Goal: Information Seeking & Learning: Learn about a topic

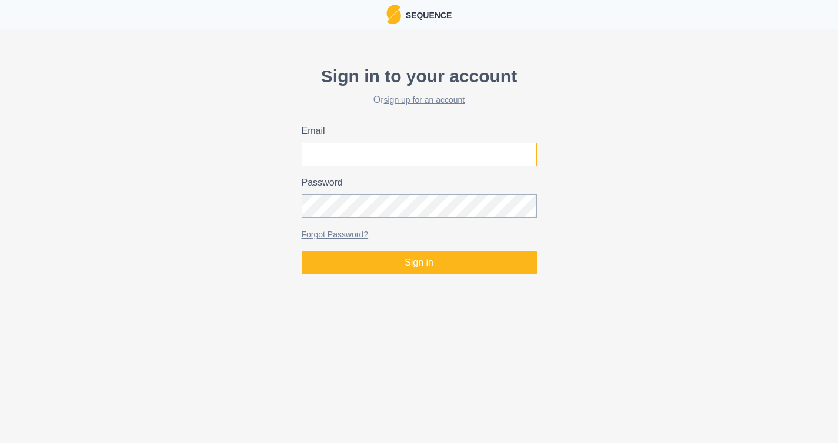
click at [360, 159] on input "Email" at bounding box center [419, 155] width 235 height 24
type input "[EMAIL_ADDRESS][DOMAIN_NAME]"
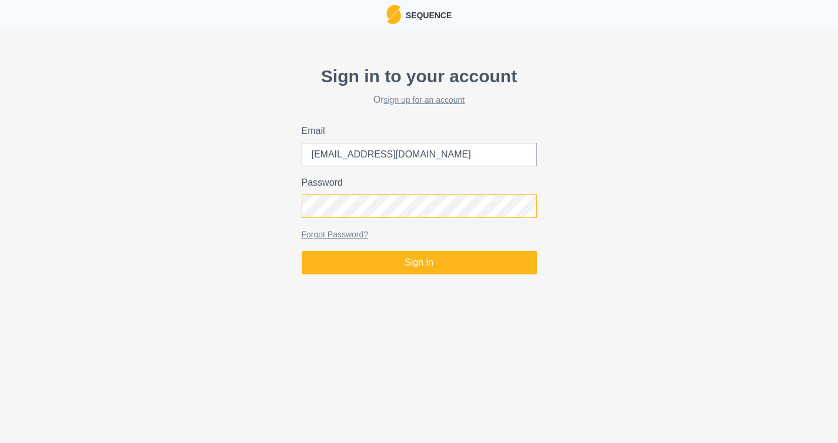
click at [302, 251] on button "Sign in" at bounding box center [419, 263] width 235 height 24
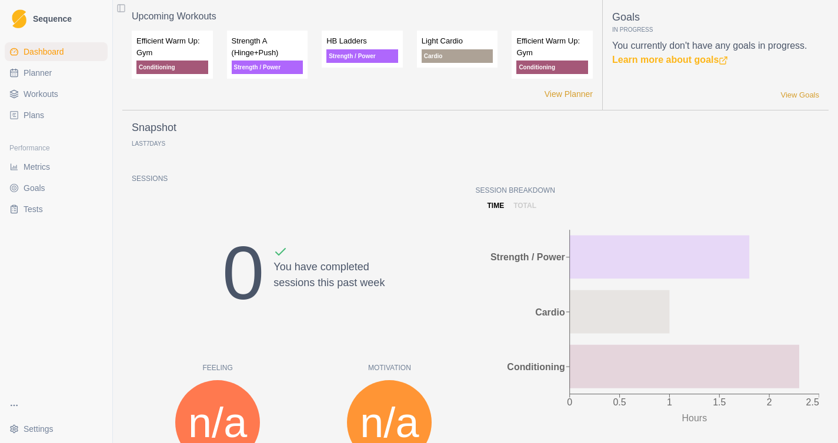
click at [14, 73] on icon at bounding box center [13, 72] width 9 height 9
select select "month"
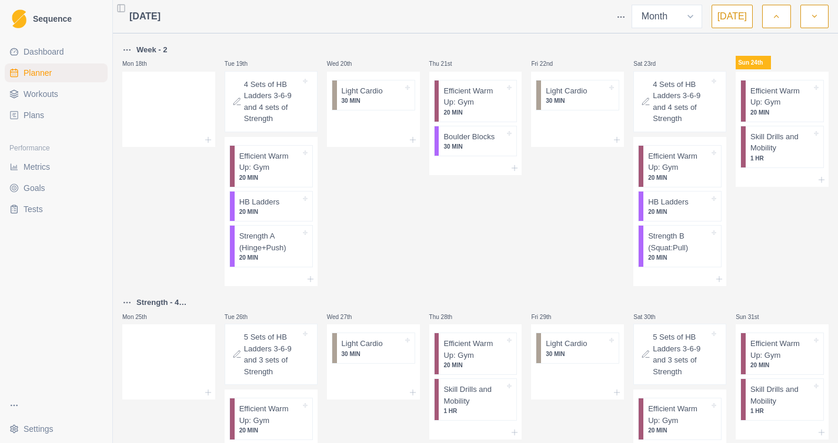
scroll to position [754, 0]
click at [669, 175] on p "Efficient Warm Up: Gym" at bounding box center [678, 163] width 61 height 23
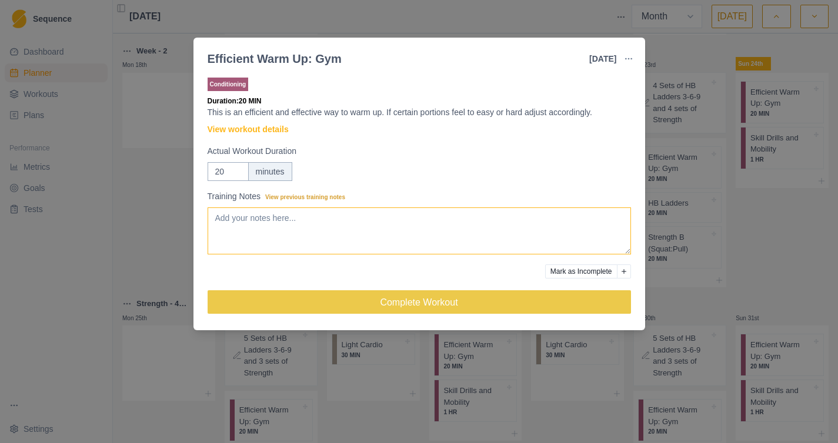
click at [507, 225] on textarea "Training Notes View previous training notes" at bounding box center [418, 230] width 423 height 47
click at [281, 130] on link "View workout details" at bounding box center [247, 129] width 81 height 12
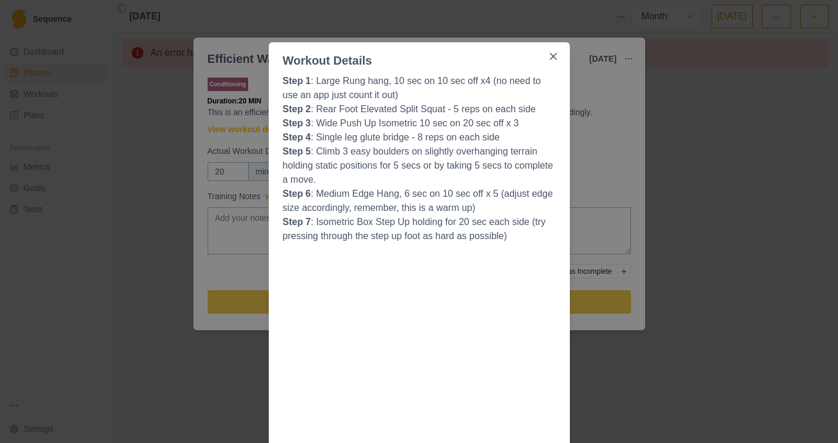
scroll to position [0, 0]
click at [554, 54] on icon "Close" at bounding box center [553, 56] width 7 height 7
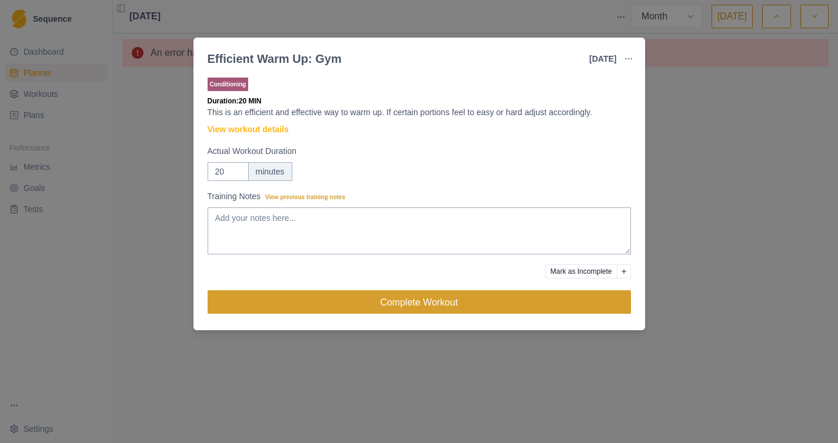
click at [451, 302] on button "Complete Workout" at bounding box center [418, 302] width 423 height 24
click at [428, 302] on button "Complete Workout" at bounding box center [418, 302] width 423 height 24
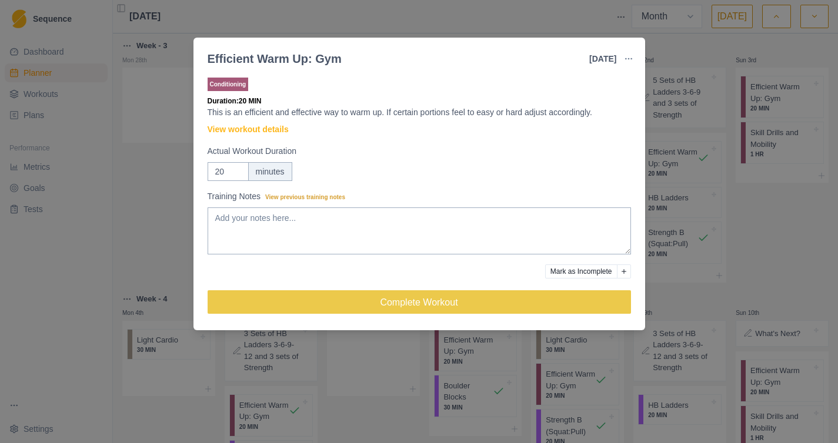
click at [151, 240] on div "Efficient Warm Up: Gym [DATE] Link To Goal View Workout Metrics Edit Original W…" at bounding box center [419, 221] width 838 height 443
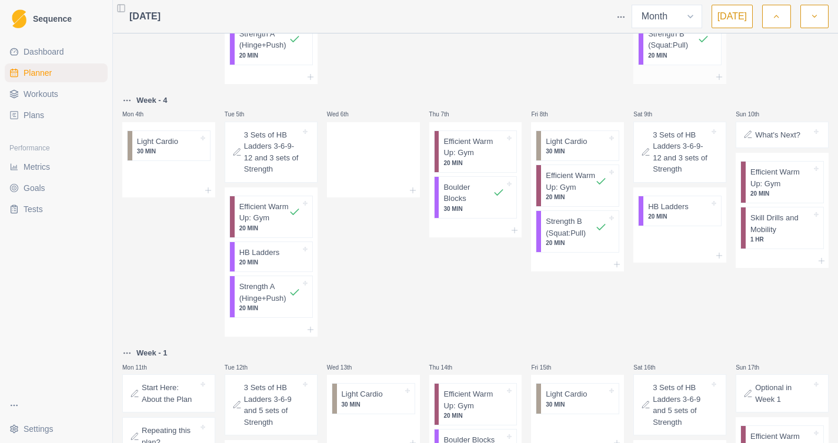
scroll to position [196, 0]
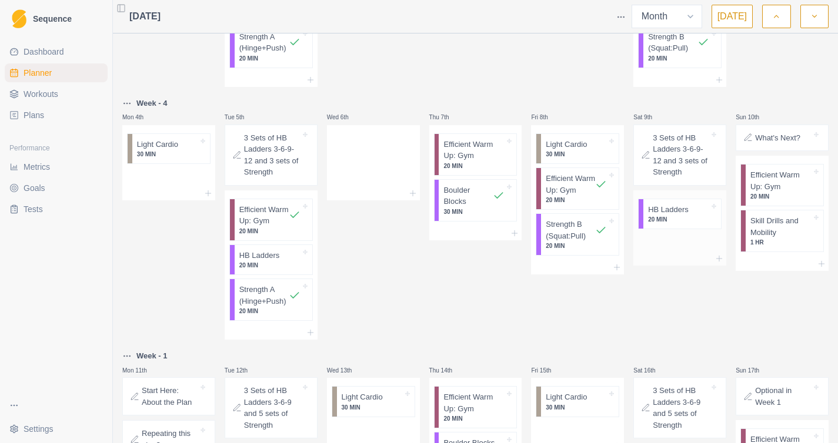
click at [699, 252] on div at bounding box center [679, 243] width 93 height 18
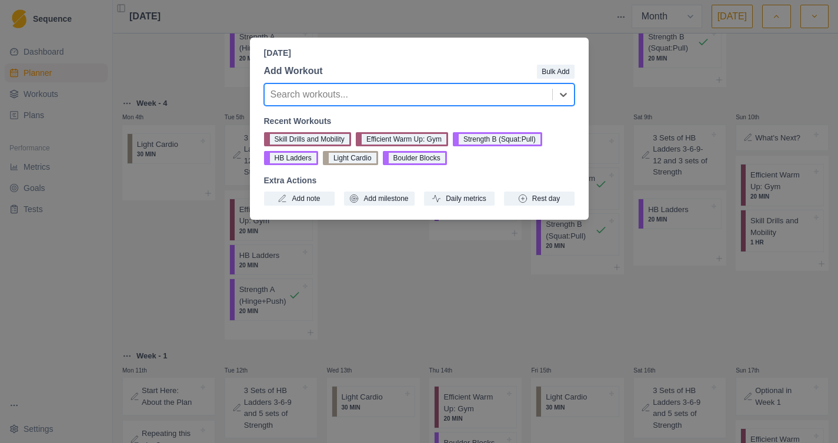
click at [640, 114] on div "[DATE] Add Workout Bulk Add option , selected. Select is focused ,type to refin…" at bounding box center [419, 221] width 838 height 443
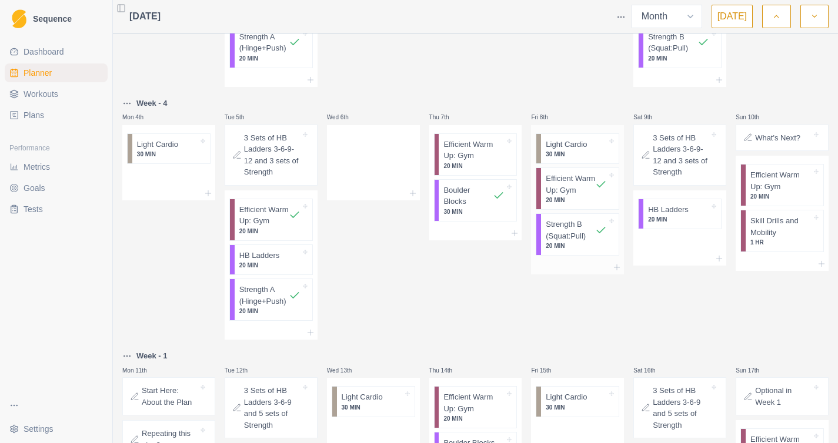
click at [567, 242] on p "Strength B (Squat:Pull)" at bounding box center [569, 230] width 49 height 23
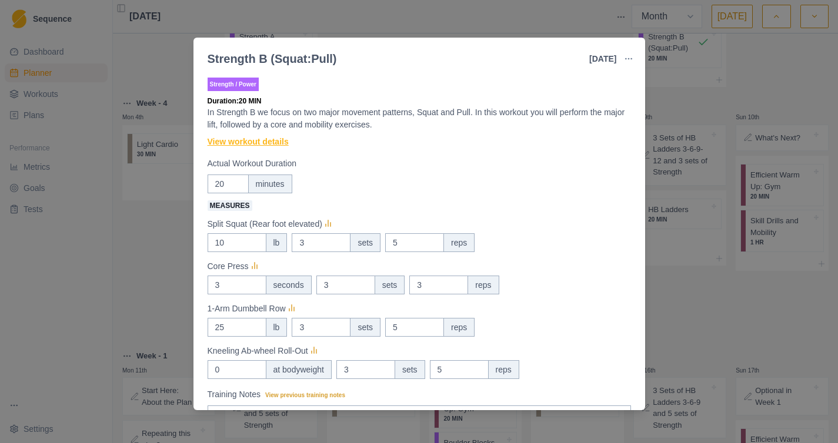
click at [274, 141] on link "View workout details" at bounding box center [247, 142] width 81 height 12
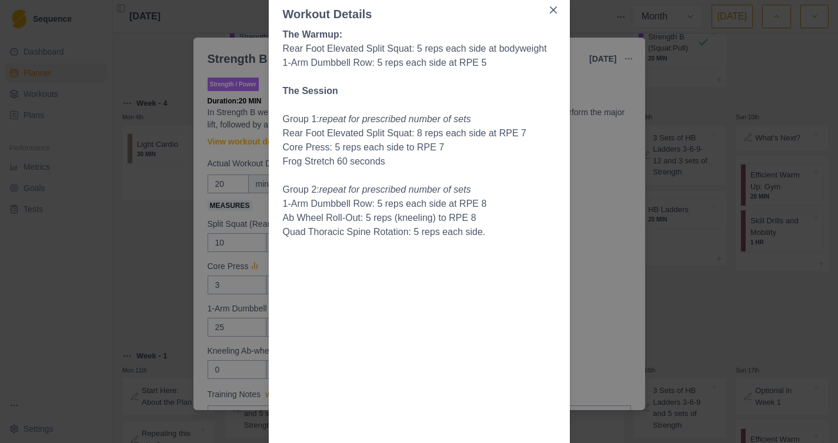
scroll to position [78, 0]
click at [470, 86] on p "The Session" at bounding box center [419, 90] width 273 height 14
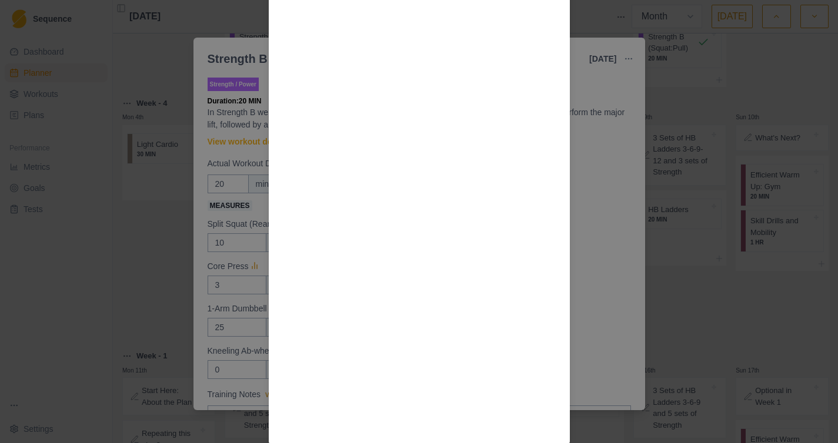
scroll to position [1060, 0]
